Goal: Information Seeking & Learning: Learn about a topic

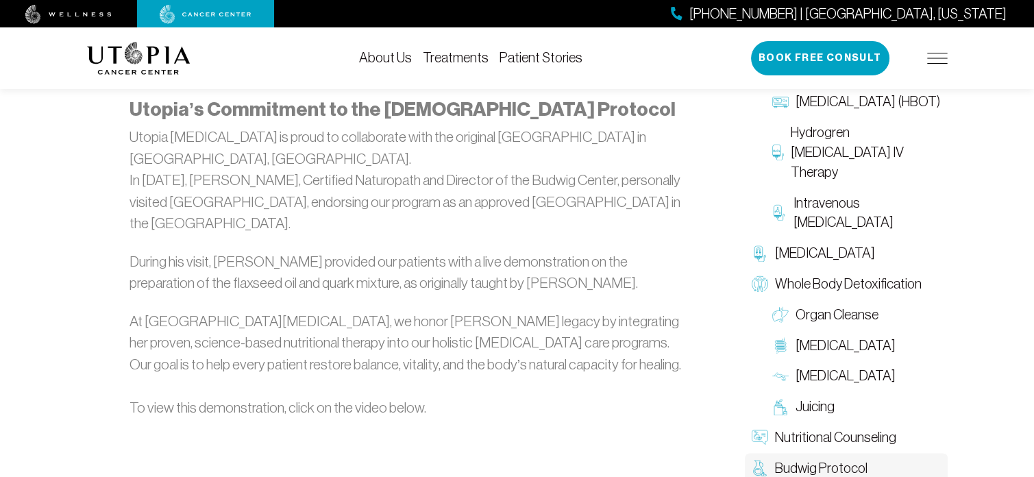
scroll to position [1825, 0]
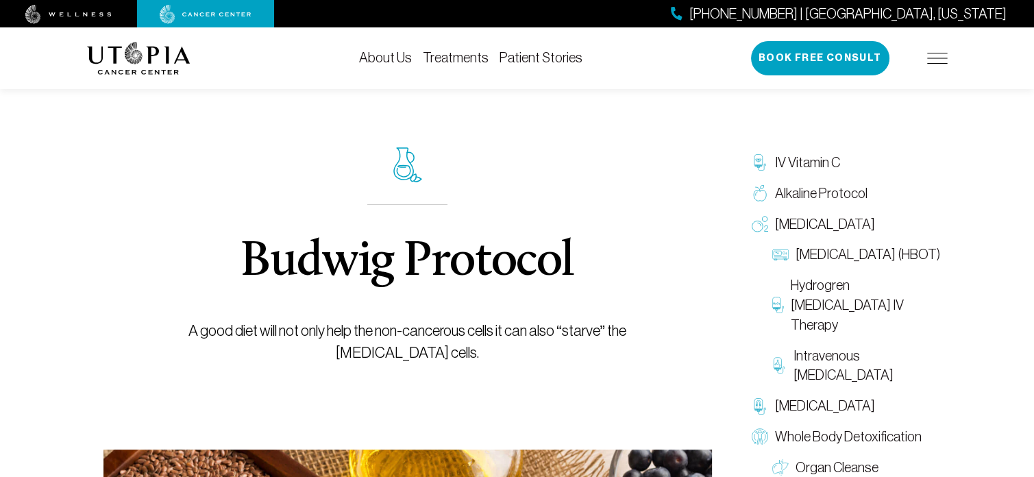
click at [449, 55] on link "Treatments" at bounding box center [456, 57] width 66 height 15
